Goal: Task Accomplishment & Management: Manage account settings

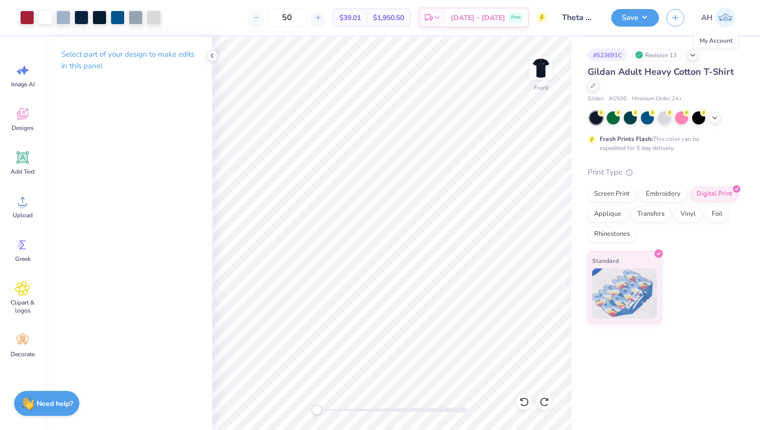
click at [730, 22] on img at bounding box center [725, 18] width 20 height 20
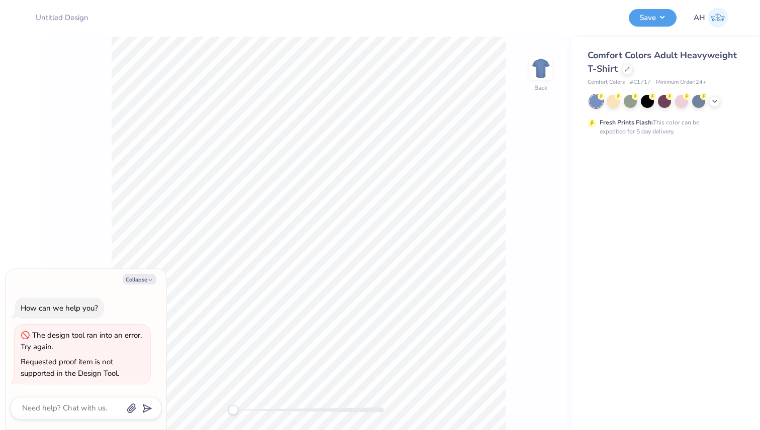
type textarea "x"
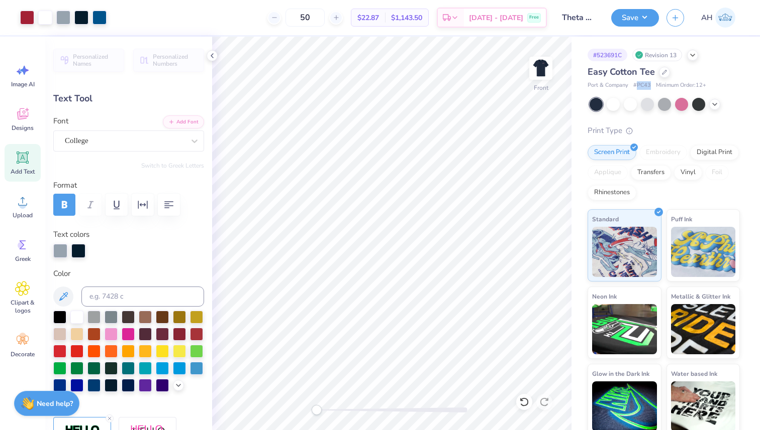
copy span "PC43"
drag, startPoint x: 635, startPoint y: 84, endPoint x: 650, endPoint y: 85, distance: 14.6
click at [650, 85] on div "Port & Company # PC43 Minimum Order: 12 +" at bounding box center [663, 85] width 152 height 9
click at [667, 71] on div at bounding box center [664, 71] width 11 height 11
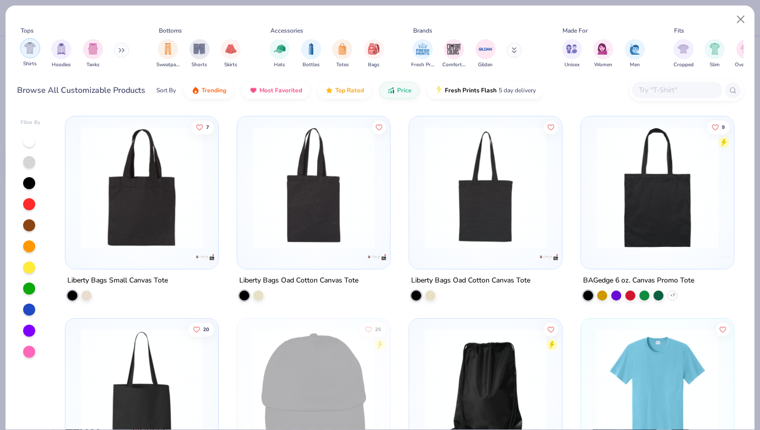
click at [29, 55] on div "filter for Shirts" at bounding box center [30, 48] width 20 height 20
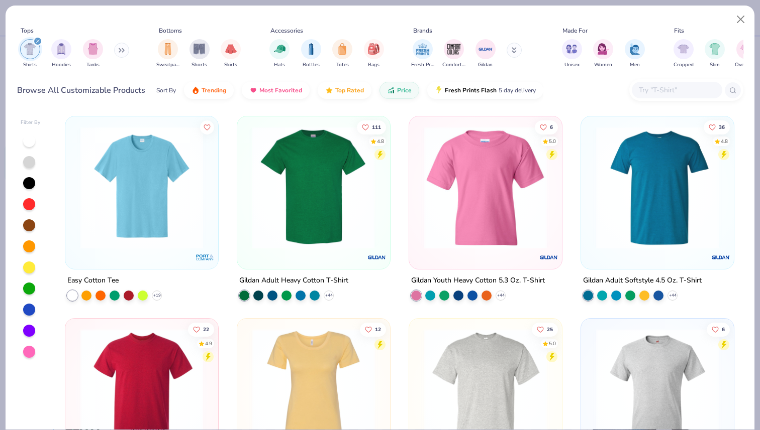
click at [304, 245] on div at bounding box center [180, 188] width 397 height 123
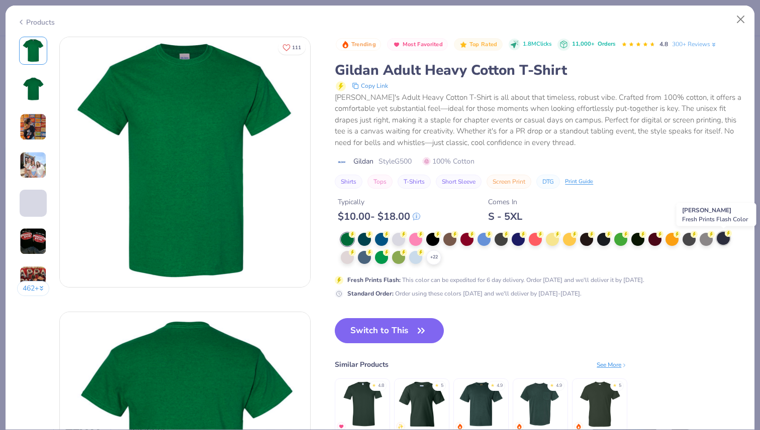
click at [728, 238] on div at bounding box center [722, 238] width 13 height 13
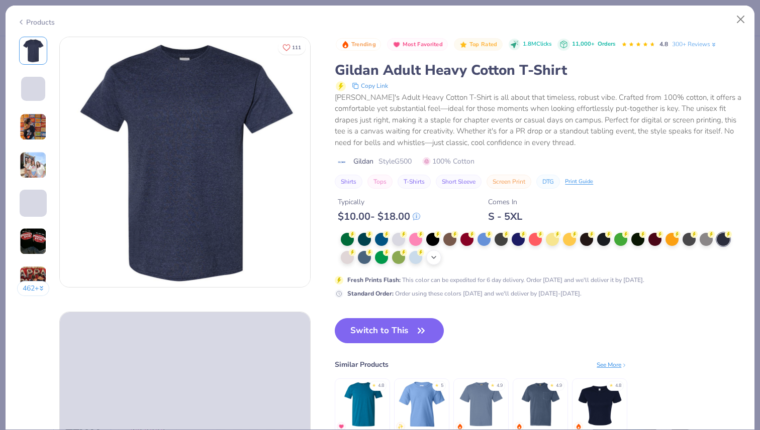
click at [432, 256] on icon at bounding box center [433, 258] width 8 height 8
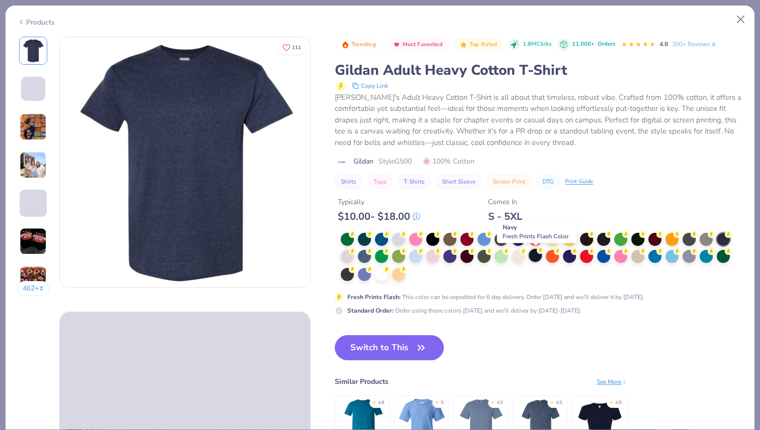
click at [536, 255] on div at bounding box center [534, 255] width 13 height 13
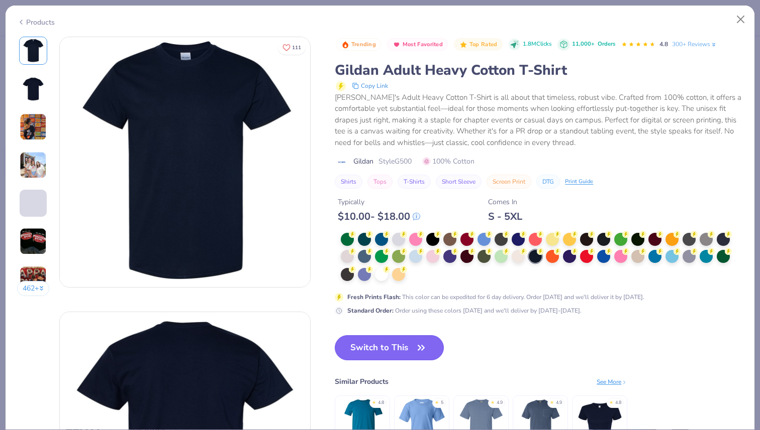
click at [368, 342] on button "Switch to This" at bounding box center [389, 348] width 109 height 25
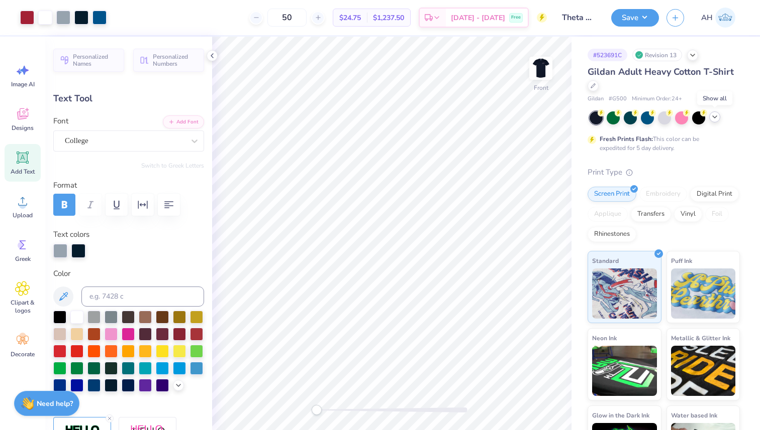
click at [715, 119] on icon at bounding box center [714, 117] width 8 height 8
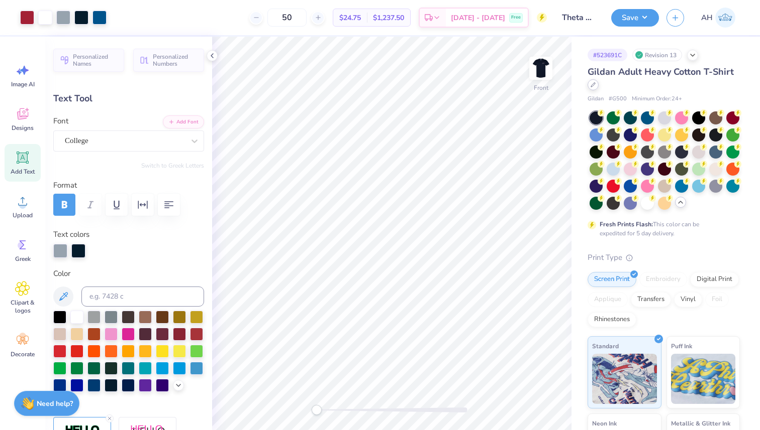
click at [593, 85] on icon at bounding box center [592, 84] width 5 height 5
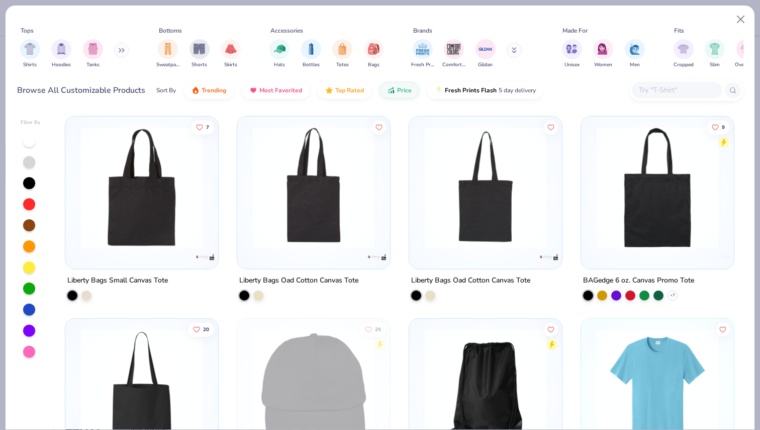
click at [654, 372] on img at bounding box center [657, 390] width 133 height 123
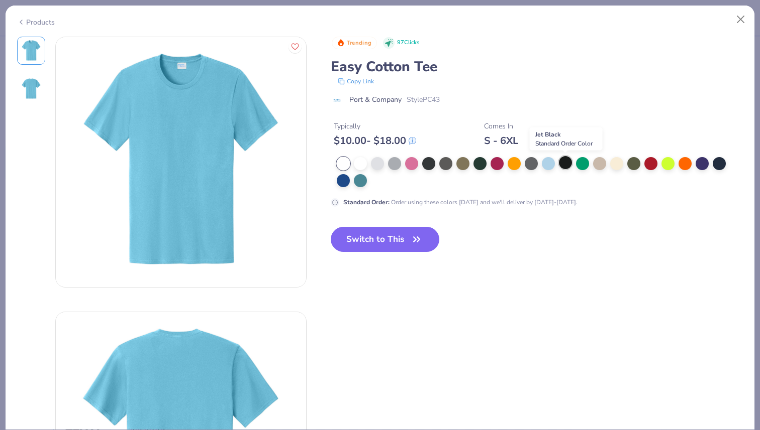
click at [564, 160] on div at bounding box center [565, 162] width 13 height 13
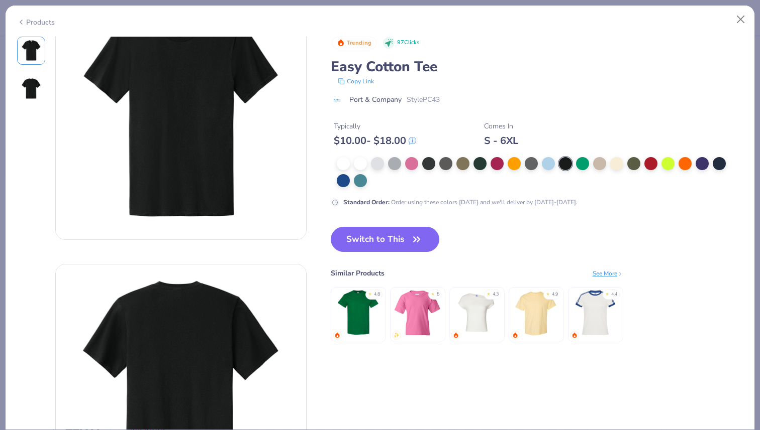
scroll to position [66, 0]
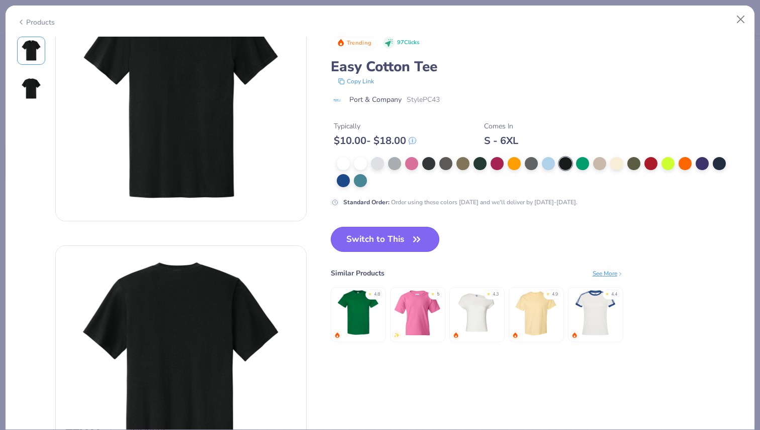
click at [375, 240] on button "Switch to This" at bounding box center [385, 239] width 109 height 25
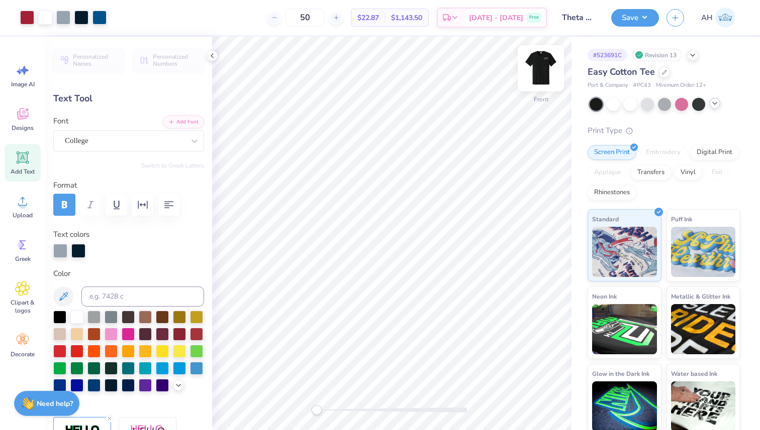
click at [545, 73] on img at bounding box center [540, 68] width 40 height 40
click at [699, 103] on div at bounding box center [698, 103] width 13 height 13
click at [547, 75] on img at bounding box center [540, 68] width 40 height 40
click at [700, 103] on div at bounding box center [698, 103] width 13 height 13
click at [542, 71] on img at bounding box center [540, 68] width 40 height 40
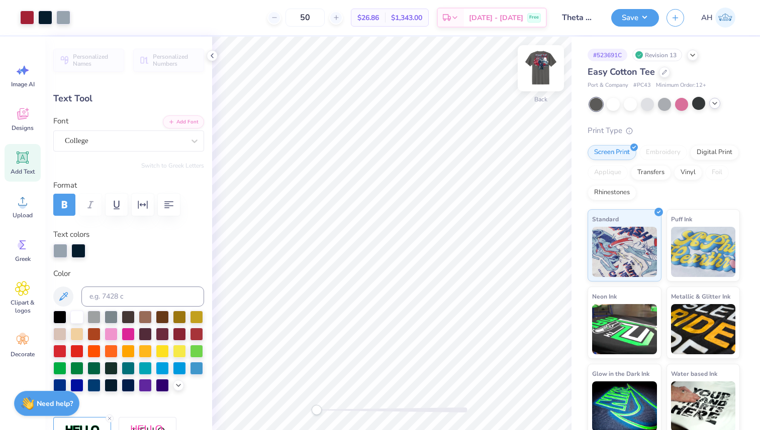
click at [541, 69] on img at bounding box center [540, 68] width 40 height 40
click at [539, 80] on img at bounding box center [540, 68] width 40 height 40
click at [211, 58] on icon at bounding box center [212, 56] width 8 height 8
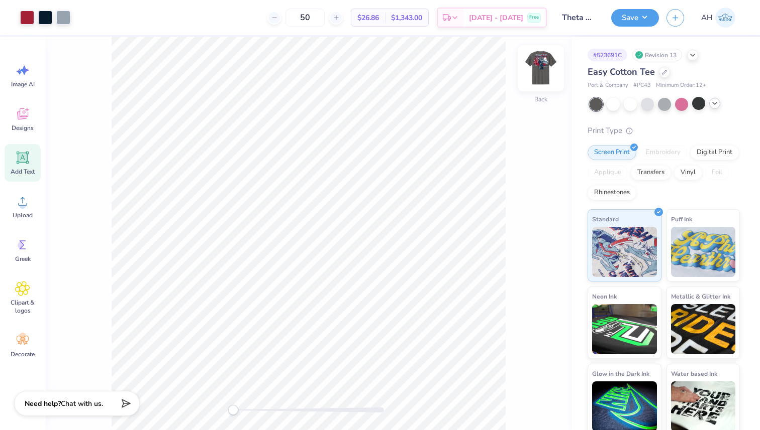
click at [543, 70] on img at bounding box center [540, 68] width 40 height 40
click at [718, 104] on div at bounding box center [714, 103] width 11 height 11
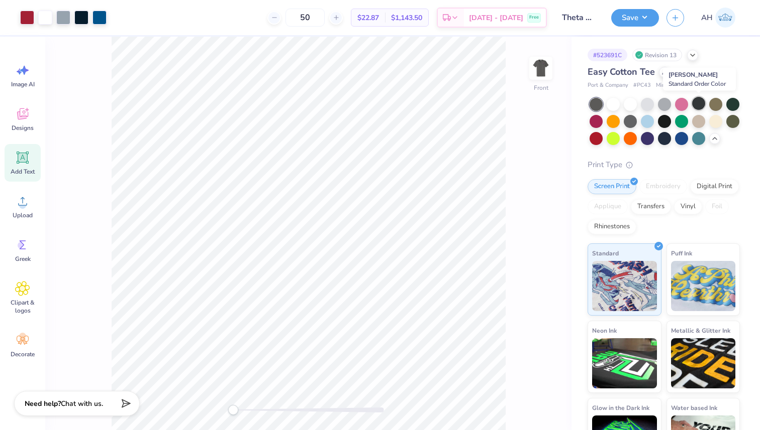
click at [698, 100] on div at bounding box center [698, 103] width 13 height 13
click at [663, 120] on div at bounding box center [664, 120] width 13 height 13
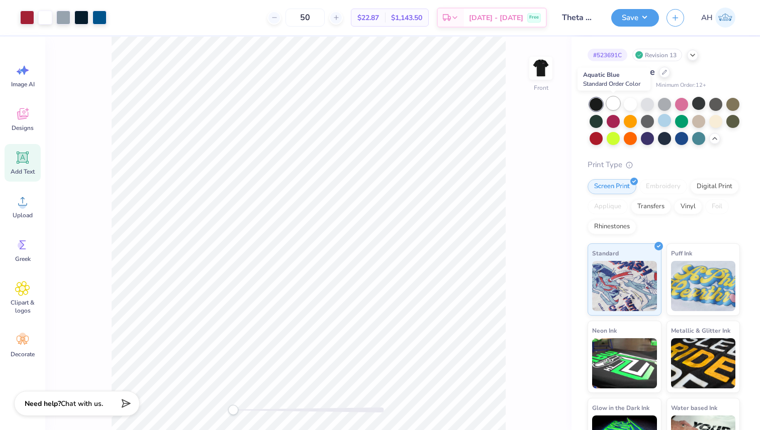
click at [613, 101] on div at bounding box center [612, 103] width 13 height 13
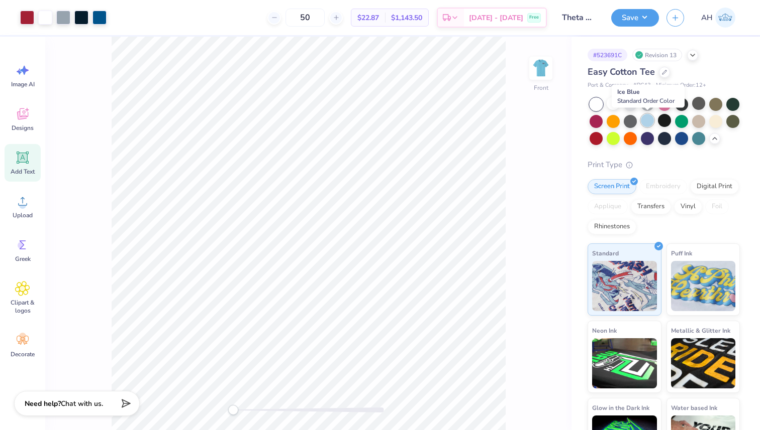
click at [647, 122] on div at bounding box center [646, 120] width 13 height 13
click at [545, 68] on img at bounding box center [540, 68] width 40 height 40
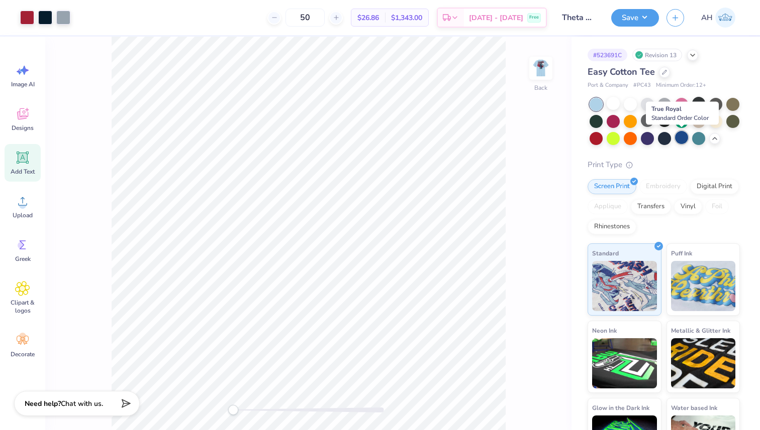
click at [681, 136] on div at bounding box center [681, 137] width 13 height 13
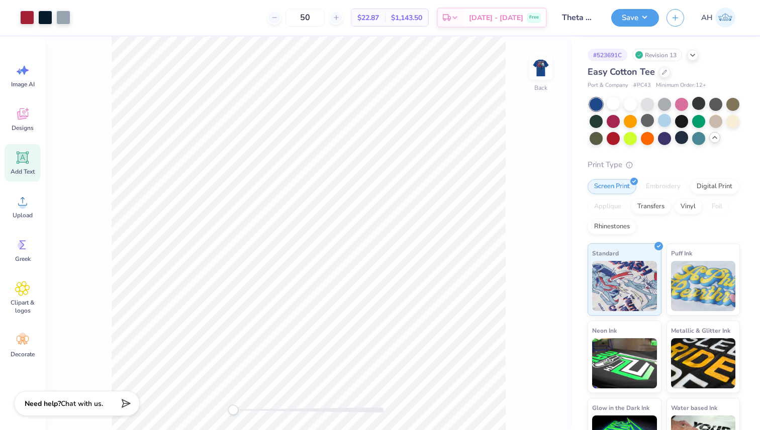
click at [715, 140] on icon at bounding box center [714, 138] width 8 height 8
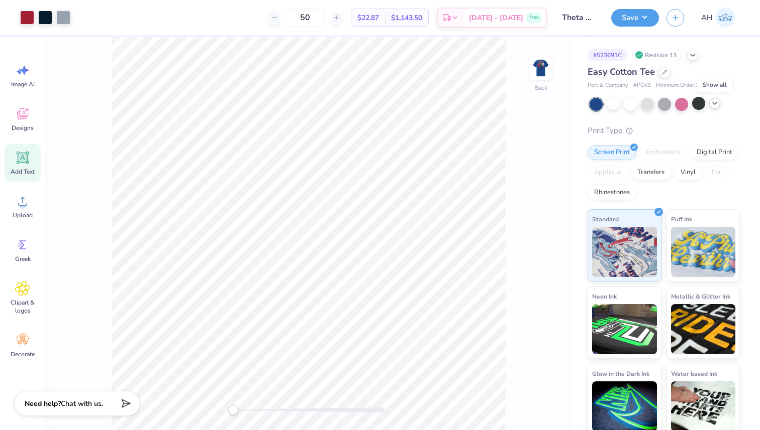
click at [714, 106] on icon at bounding box center [714, 103] width 8 height 8
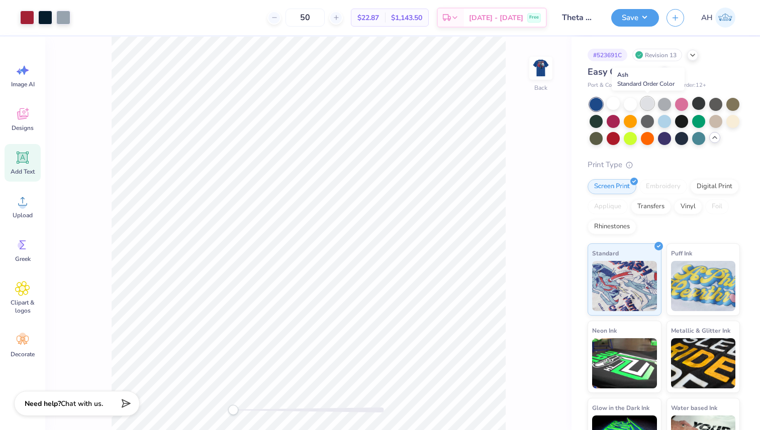
click at [645, 104] on div at bounding box center [646, 103] width 13 height 13
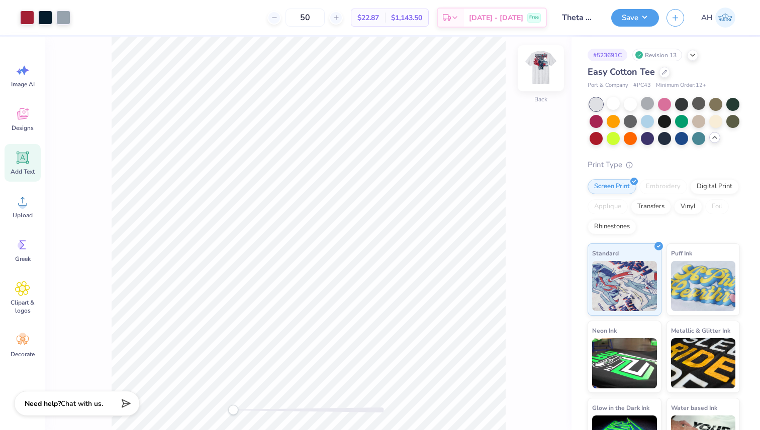
click at [546, 73] on img at bounding box center [540, 68] width 40 height 40
click at [630, 99] on div at bounding box center [629, 103] width 13 height 13
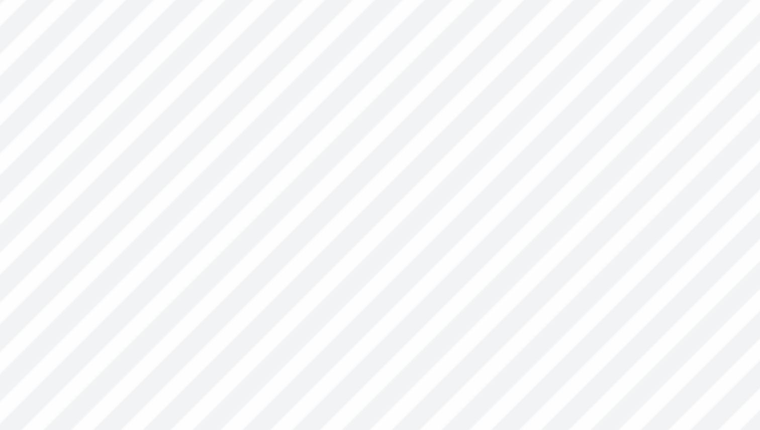
type input "0.39"
type input "0.69"
type input "0.50"
type input "0.90"
type input "5.2"
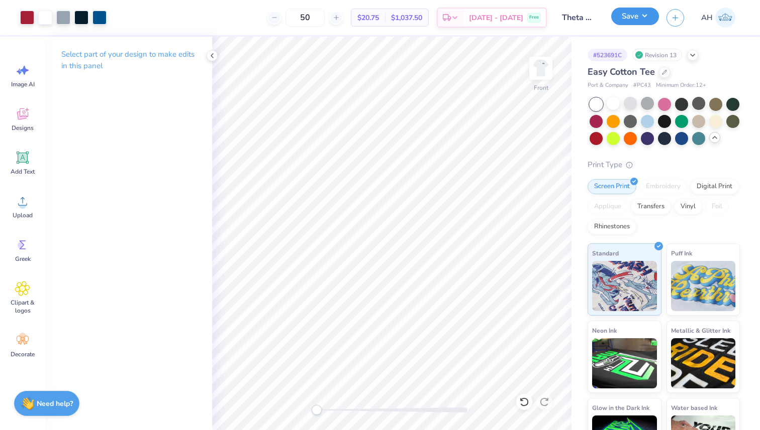
click at [637, 18] on button "Save" at bounding box center [635, 17] width 48 height 18
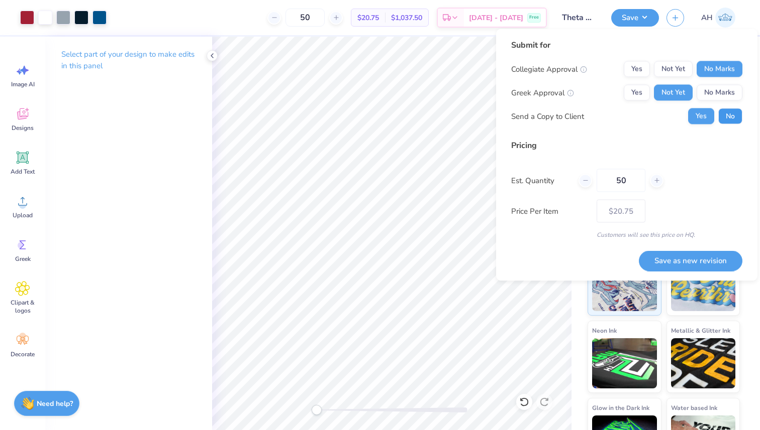
click at [729, 116] on button "No" at bounding box center [730, 117] width 24 height 16
click at [680, 259] on button "Save as new revision" at bounding box center [689, 261] width 103 height 21
type input "$20.75"
click at [211, 56] on icon at bounding box center [212, 56] width 8 height 8
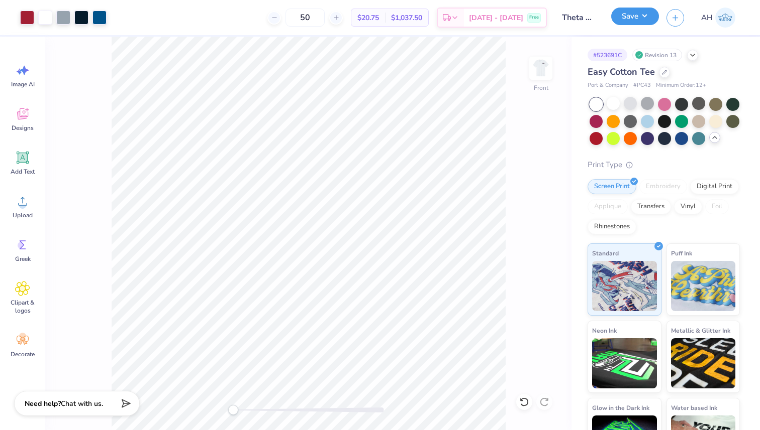
click at [638, 14] on button "Save" at bounding box center [635, 17] width 48 height 18
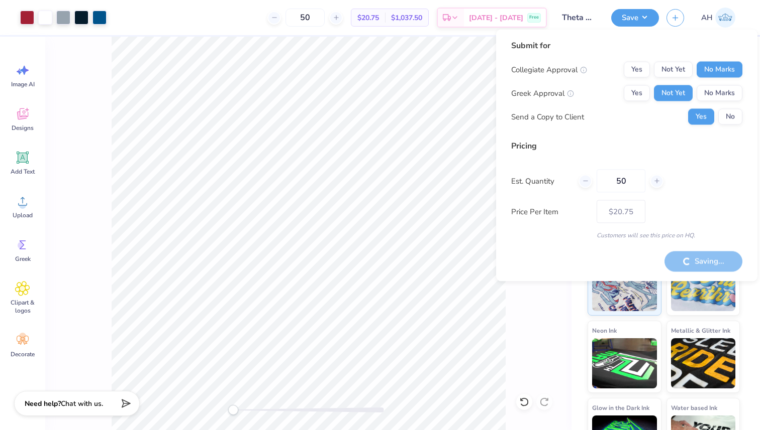
click at [694, 256] on div "Saving..." at bounding box center [703, 261] width 78 height 21
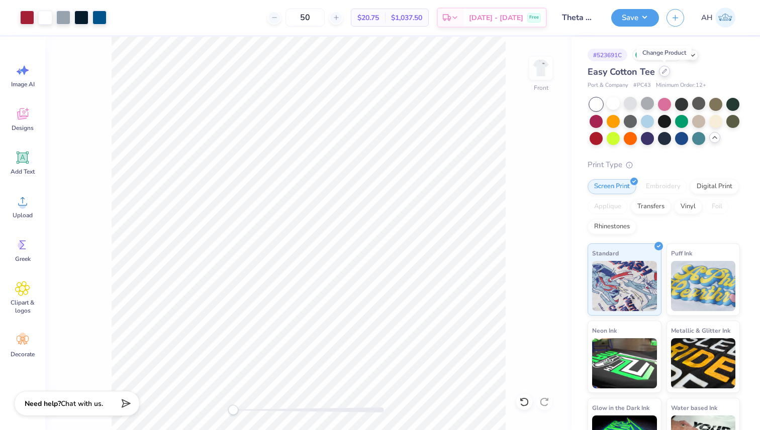
click at [662, 70] on icon at bounding box center [664, 71] width 5 height 5
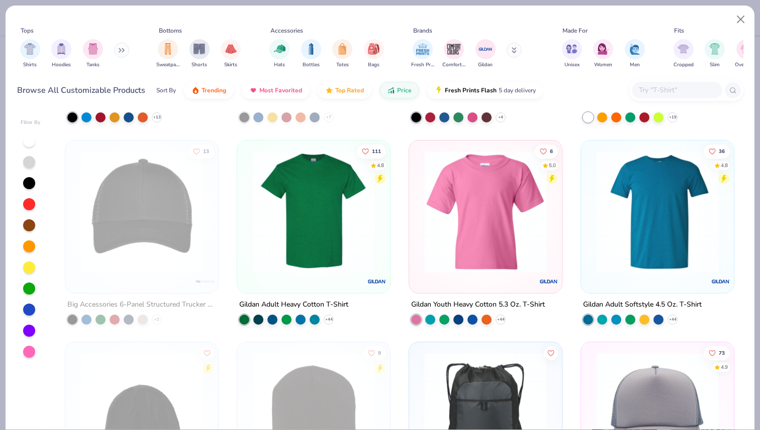
scroll to position [384, 0]
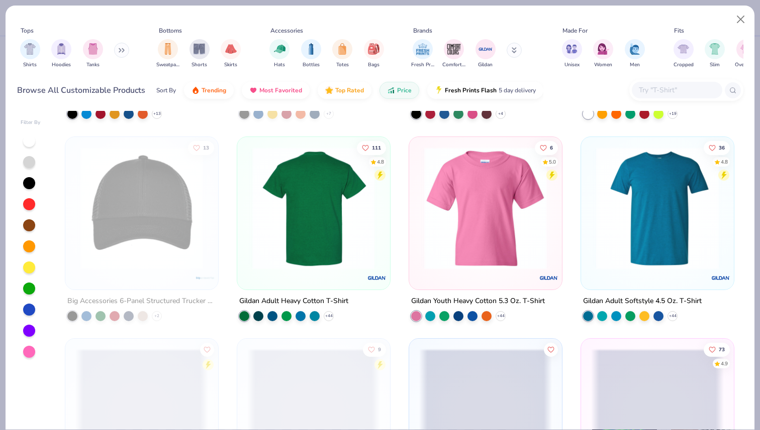
click at [247, 244] on img at bounding box center [181, 208] width 133 height 123
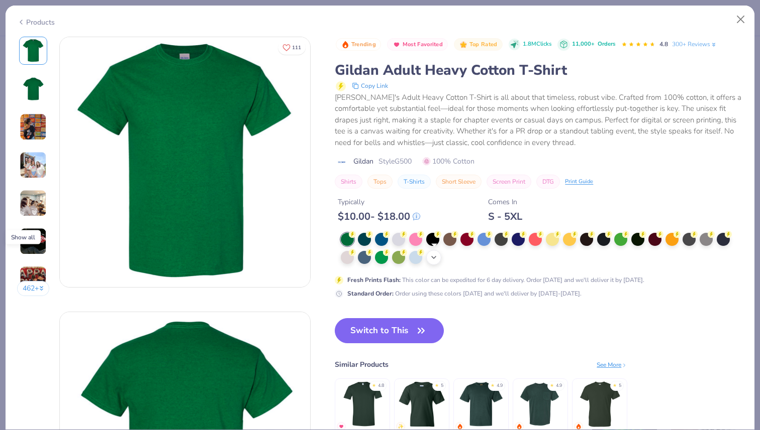
click at [432, 257] on icon at bounding box center [433, 258] width 8 height 8
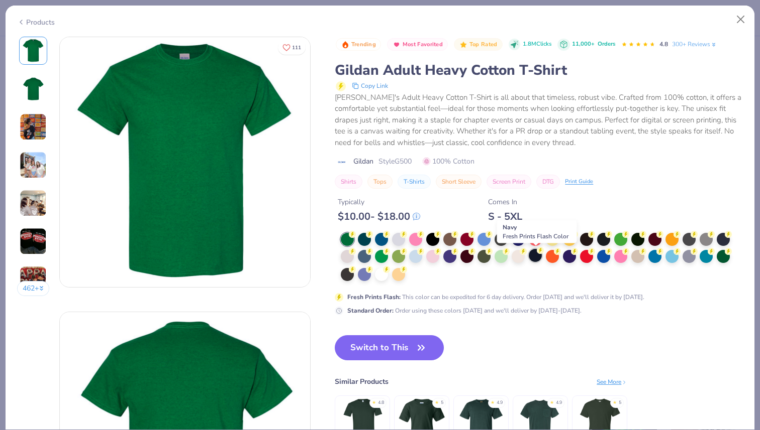
click at [534, 254] on div at bounding box center [534, 255] width 13 height 13
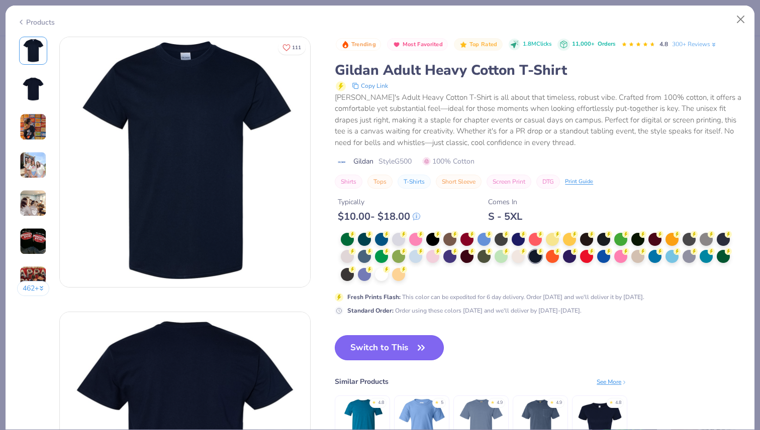
click at [393, 349] on button "Switch to This" at bounding box center [389, 348] width 109 height 25
click at [393, 346] on button "Switch to This" at bounding box center [389, 348] width 109 height 25
click at [370, 346] on button "Switch to This" at bounding box center [389, 348] width 109 height 25
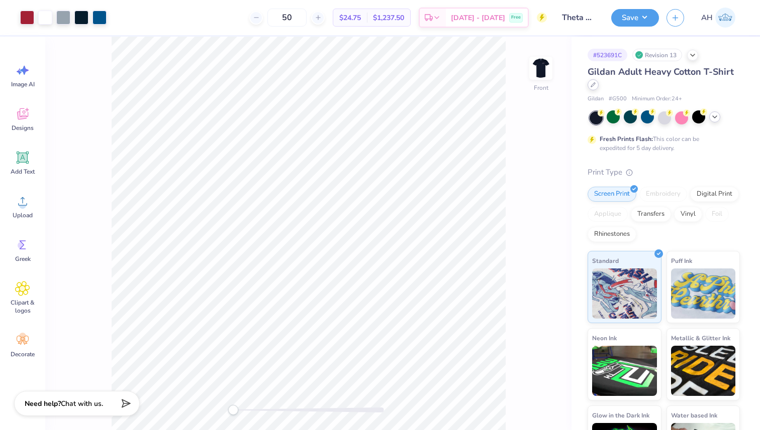
click at [591, 85] on icon at bounding box center [593, 85] width 4 height 4
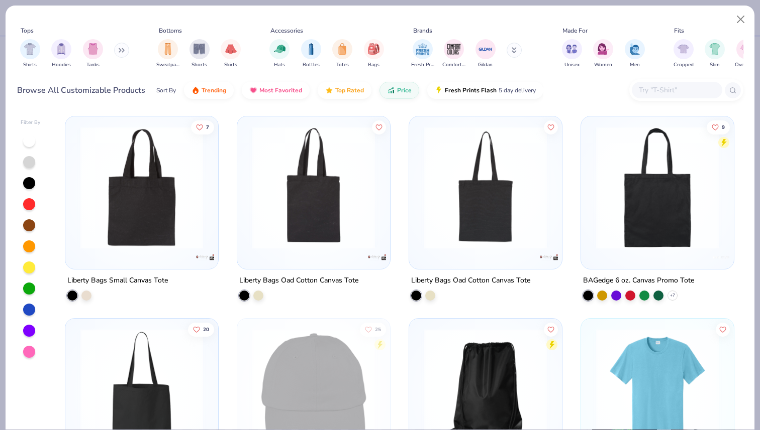
click at [624, 376] on img at bounding box center [657, 390] width 133 height 123
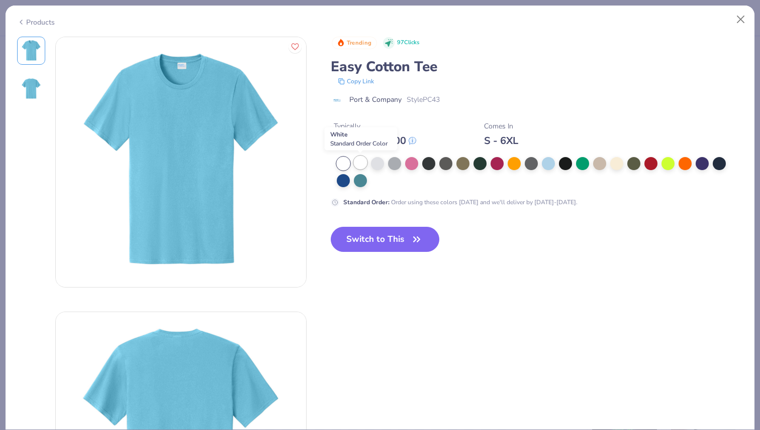
click at [361, 162] on div at bounding box center [360, 162] width 13 height 13
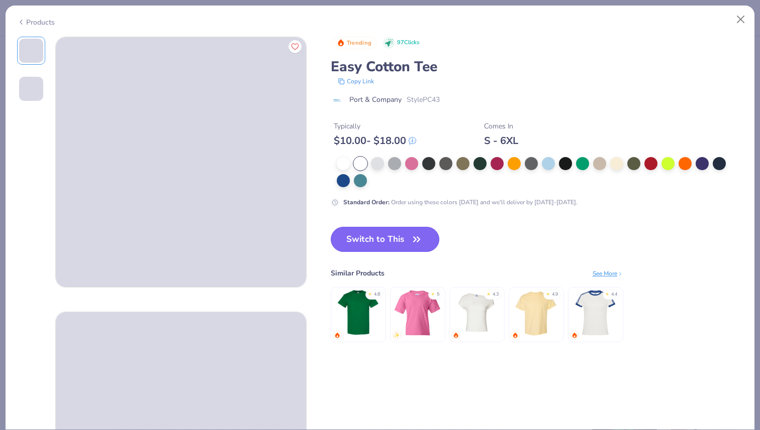
click at [374, 235] on button "Switch to This" at bounding box center [385, 239] width 109 height 25
click at [391, 239] on button "Switch to This" at bounding box center [385, 239] width 109 height 25
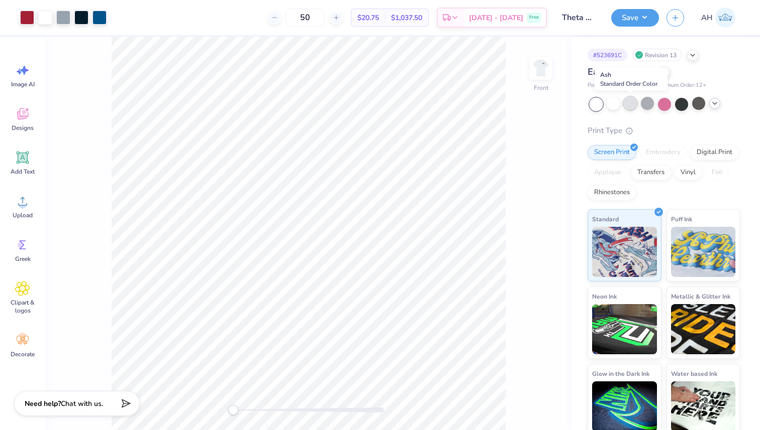
click at [629, 104] on div at bounding box center [629, 103] width 13 height 13
click at [652, 106] on div at bounding box center [646, 103] width 13 height 13
click at [699, 103] on div at bounding box center [698, 103] width 13 height 13
click at [719, 102] on div at bounding box center [714, 103] width 11 height 11
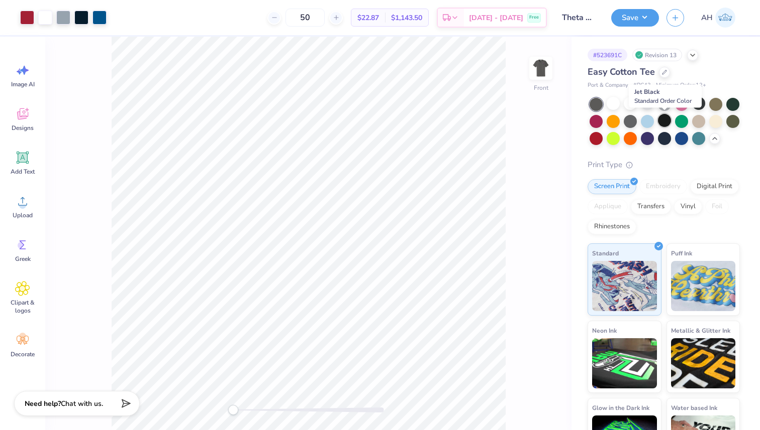
click at [663, 121] on div at bounding box center [664, 120] width 13 height 13
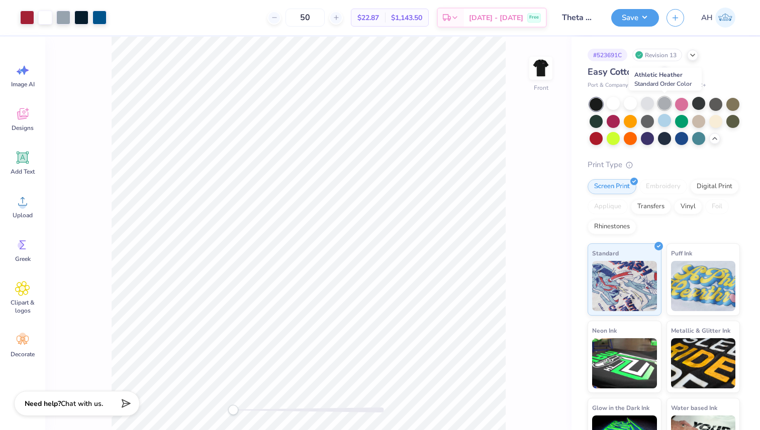
click at [664, 102] on div at bounding box center [664, 103] width 13 height 13
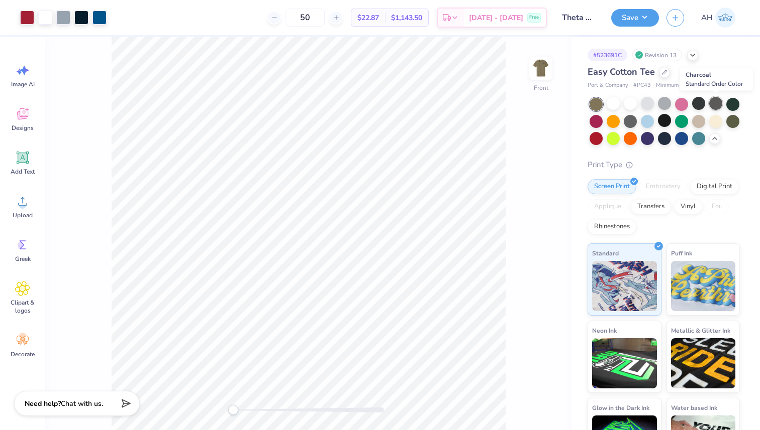
click at [714, 101] on div at bounding box center [715, 103] width 13 height 13
click at [663, 101] on div at bounding box center [664, 103] width 13 height 13
click at [699, 102] on div at bounding box center [698, 103] width 13 height 13
click at [539, 67] on img at bounding box center [540, 68] width 40 height 40
click at [661, 119] on div at bounding box center [664, 120] width 13 height 13
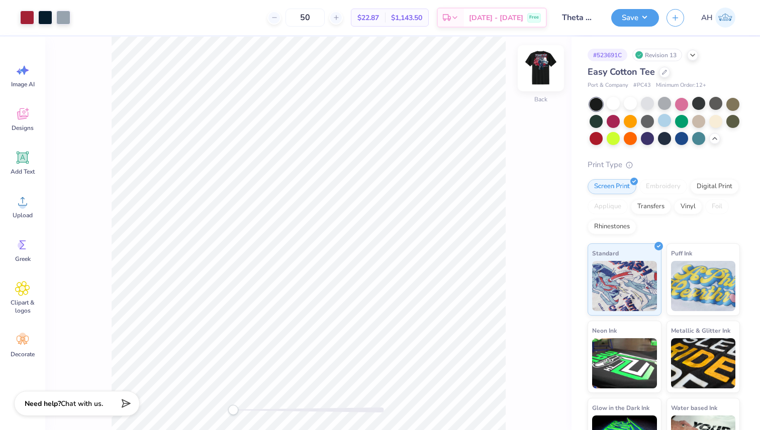
click at [545, 75] on img at bounding box center [540, 68] width 40 height 40
click at [625, 19] on button "Save" at bounding box center [635, 17] width 48 height 18
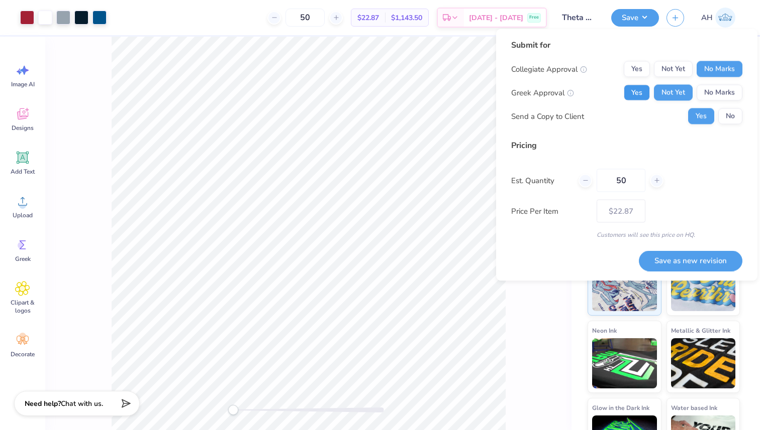
click at [638, 94] on button "Yes" at bounding box center [636, 93] width 26 height 16
click at [678, 262] on button "Save as new revision" at bounding box center [689, 261] width 103 height 21
type input "$22.87"
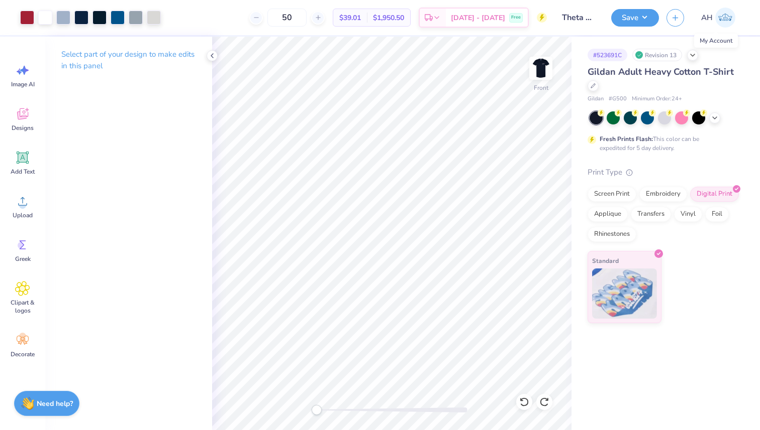
click at [723, 17] on img at bounding box center [725, 18] width 20 height 20
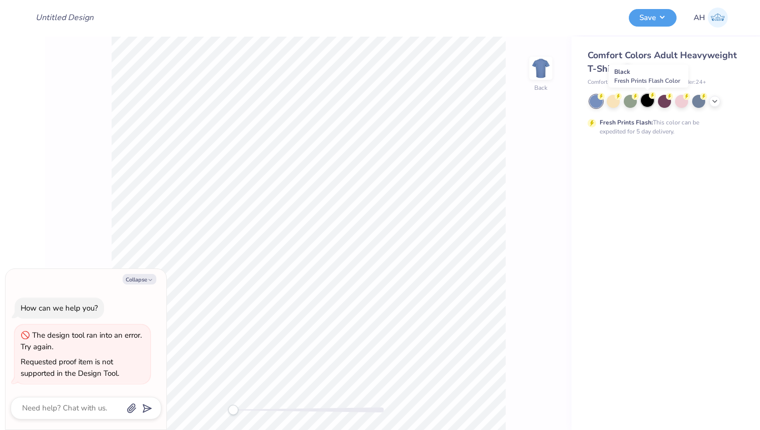
click at [645, 100] on div at bounding box center [646, 100] width 13 height 13
click at [145, 278] on button "Collapse" at bounding box center [140, 279] width 34 height 11
type textarea "x"
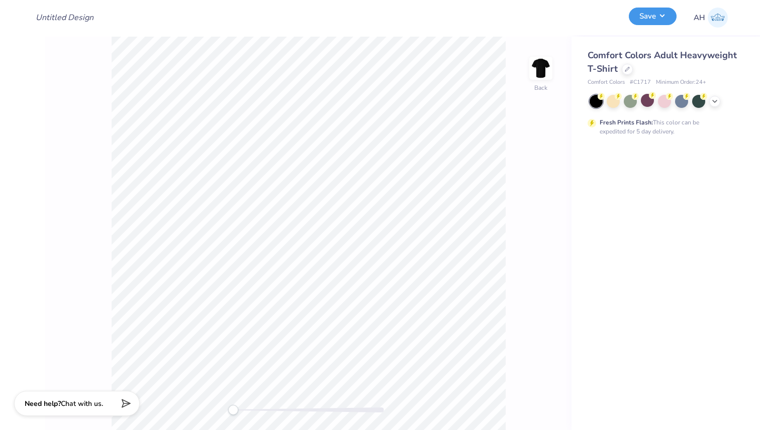
click at [655, 15] on button "Save" at bounding box center [652, 17] width 48 height 18
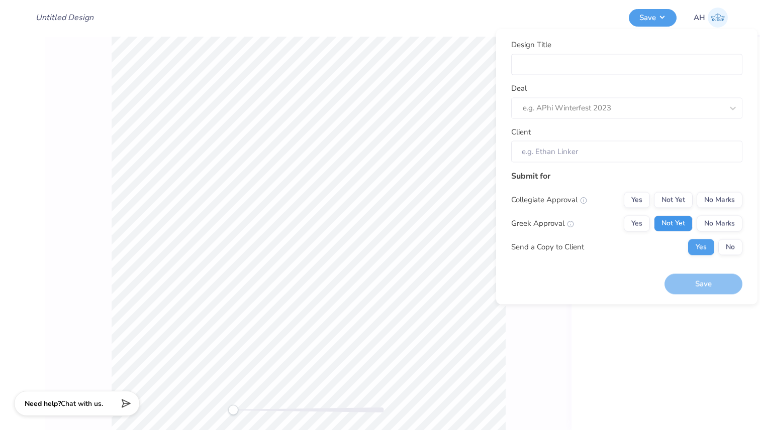
click at [675, 221] on button "Not Yet" at bounding box center [673, 223] width 39 height 16
click at [645, 223] on button "Yes" at bounding box center [636, 223] width 26 height 16
click at [725, 202] on button "No Marks" at bounding box center [719, 200] width 46 height 16
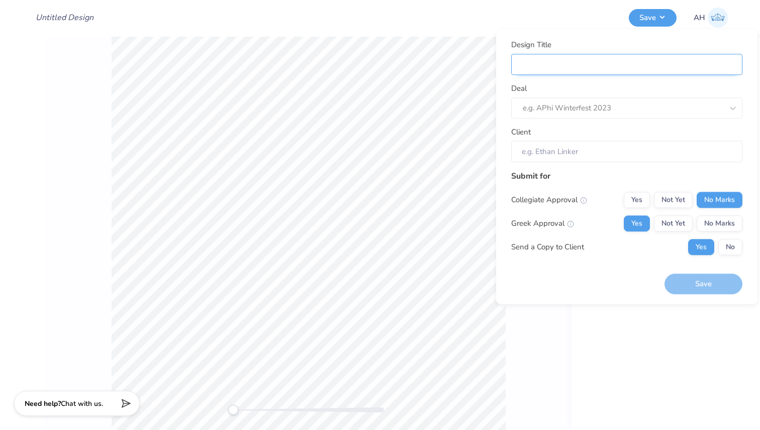
click at [587, 61] on input "Design Title" at bounding box center [626, 65] width 231 height 22
type input "B"
type input "Bl"
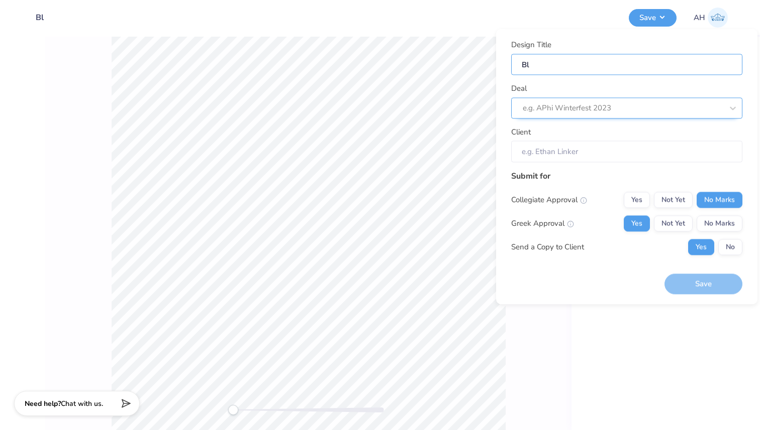
type input "Bla"
type input "Blac"
type input "Black"
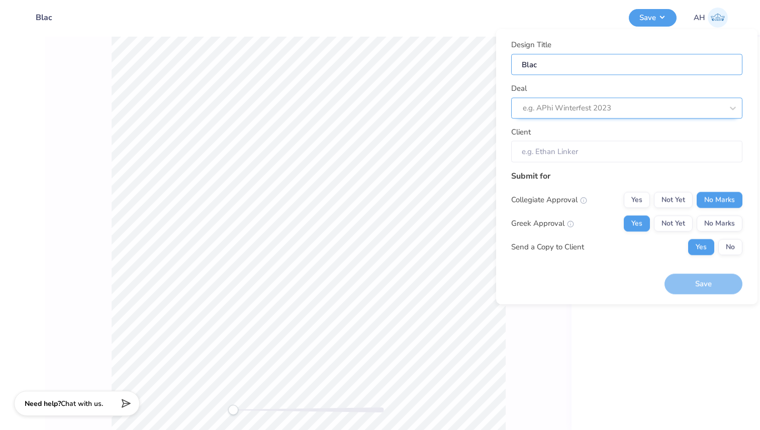
type input "Black"
click at [591, 102] on div at bounding box center [612, 108] width 180 height 14
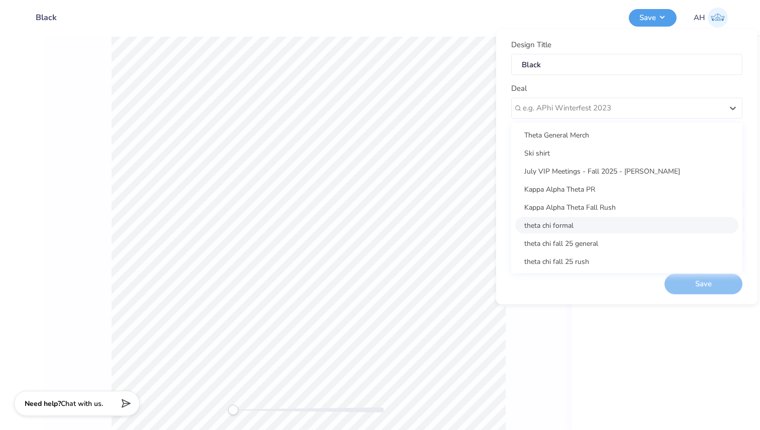
click at [563, 223] on div "theta chi formal" at bounding box center [626, 225] width 223 height 17
type input "Constantine Katsoris"
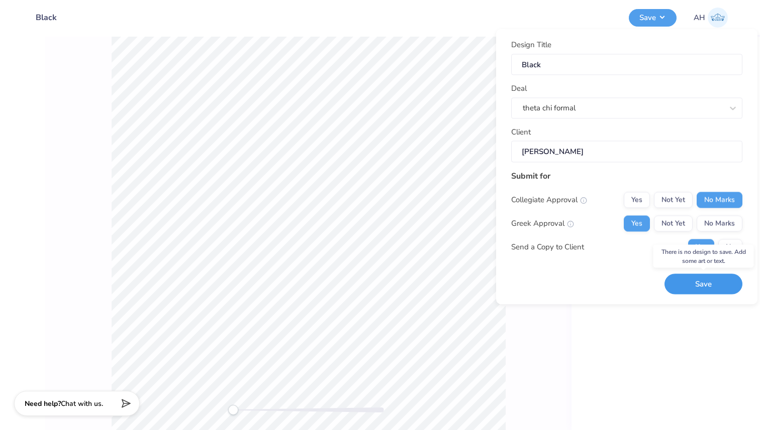
click at [699, 280] on button "Save" at bounding box center [703, 284] width 78 height 21
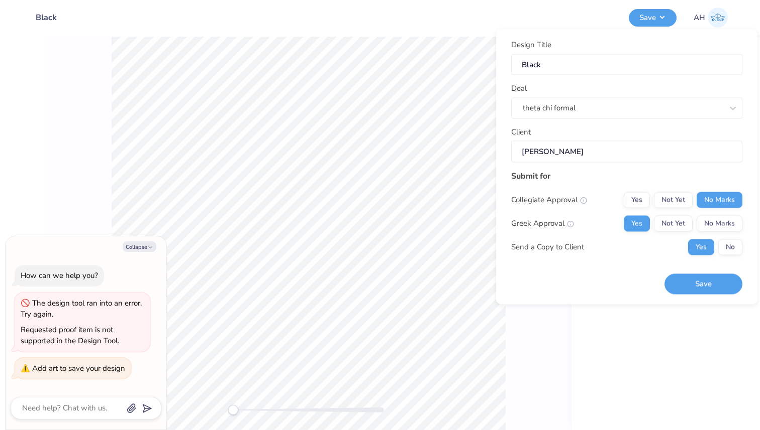
click at [107, 198] on div "Back" at bounding box center [308, 234] width 526 height 394
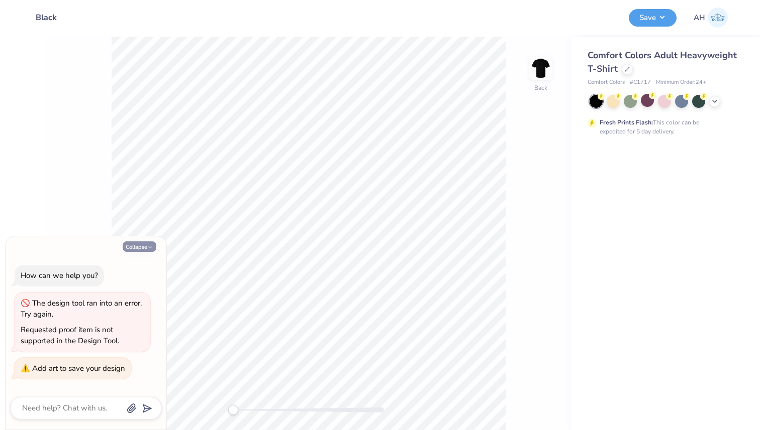
click at [134, 251] on button "Collapse" at bounding box center [140, 247] width 34 height 11
type textarea "x"
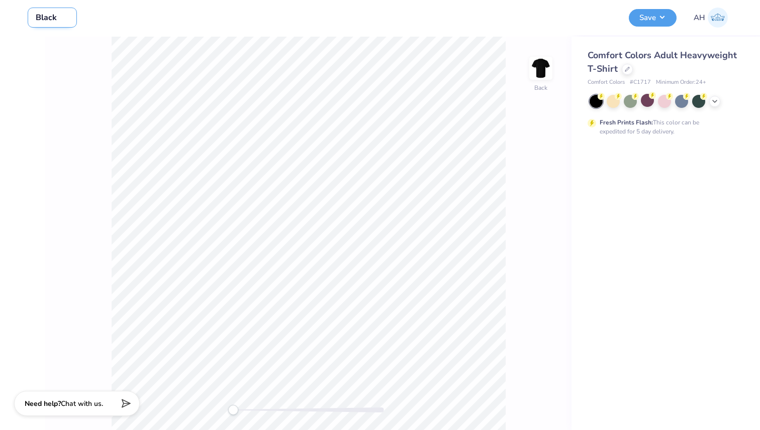
click at [48, 12] on input "Black" at bounding box center [52, 18] width 49 height 20
